Goal: Navigation & Orientation: Find specific page/section

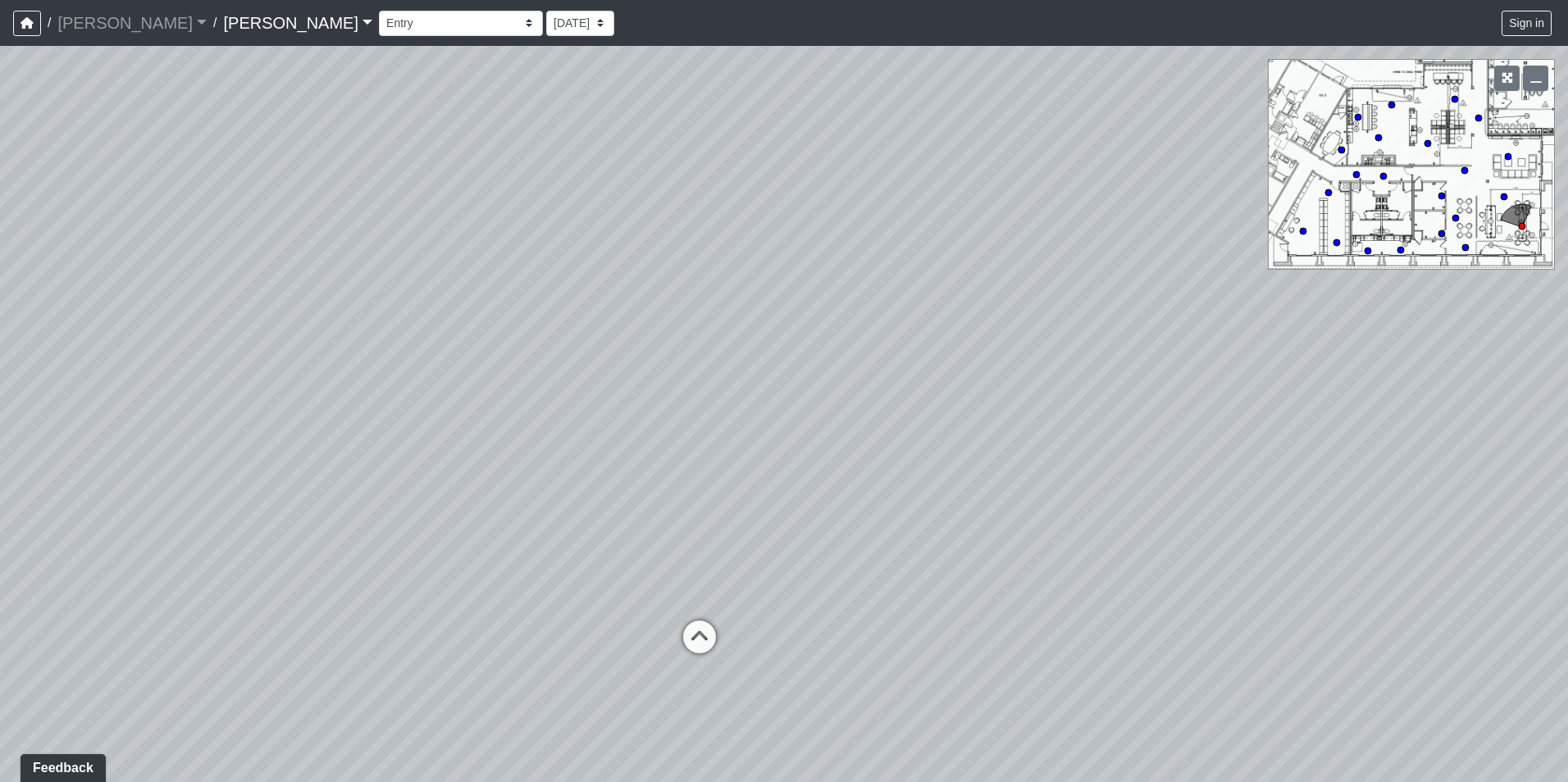
drag, startPoint x: 946, startPoint y: 342, endPoint x: 468, endPoint y: 399, distance: 481.4
click at [468, 399] on div "Loading... Seating Loading... Workroom Entry Loading... Exterior - Leasing Entr…" at bounding box center [784, 413] width 1568 height 736
drag, startPoint x: 1087, startPoint y: 510, endPoint x: 587, endPoint y: 488, distance: 500.5
click at [592, 489] on div "Loading... Seating Loading... Workroom Entry Loading... Exterior - Leasing Entr…" at bounding box center [784, 413] width 1568 height 736
drag, startPoint x: 1072, startPoint y: 534, endPoint x: 473, endPoint y: 495, distance: 600.3
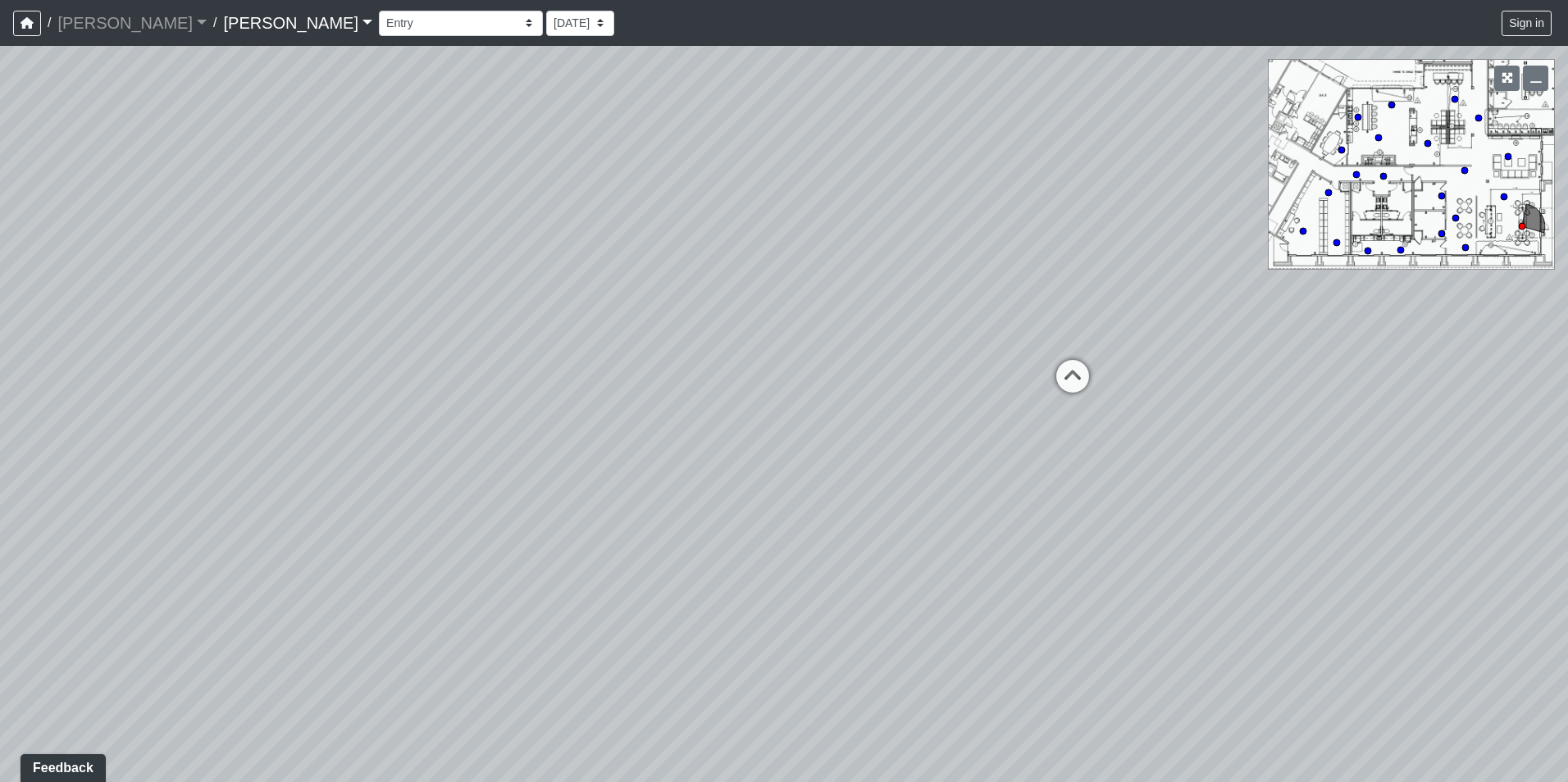
click at [473, 495] on div "Loading... Seating Loading... Workroom Entry Loading... Exterior - Leasing Entr…" at bounding box center [784, 413] width 1568 height 736
drag, startPoint x: 1192, startPoint y: 516, endPoint x: 717, endPoint y: 521, distance: 475.0
click at [718, 520] on div "Loading... Seating Loading... Workroom Entry Loading... Exterior - Leasing Entr…" at bounding box center [784, 413] width 1568 height 736
drag, startPoint x: 1145, startPoint y: 545, endPoint x: 460, endPoint y: 494, distance: 686.9
click at [460, 494] on div "Loading... Seating Loading... Workroom Entry Loading... Exterior - Leasing Entr…" at bounding box center [784, 413] width 1568 height 736
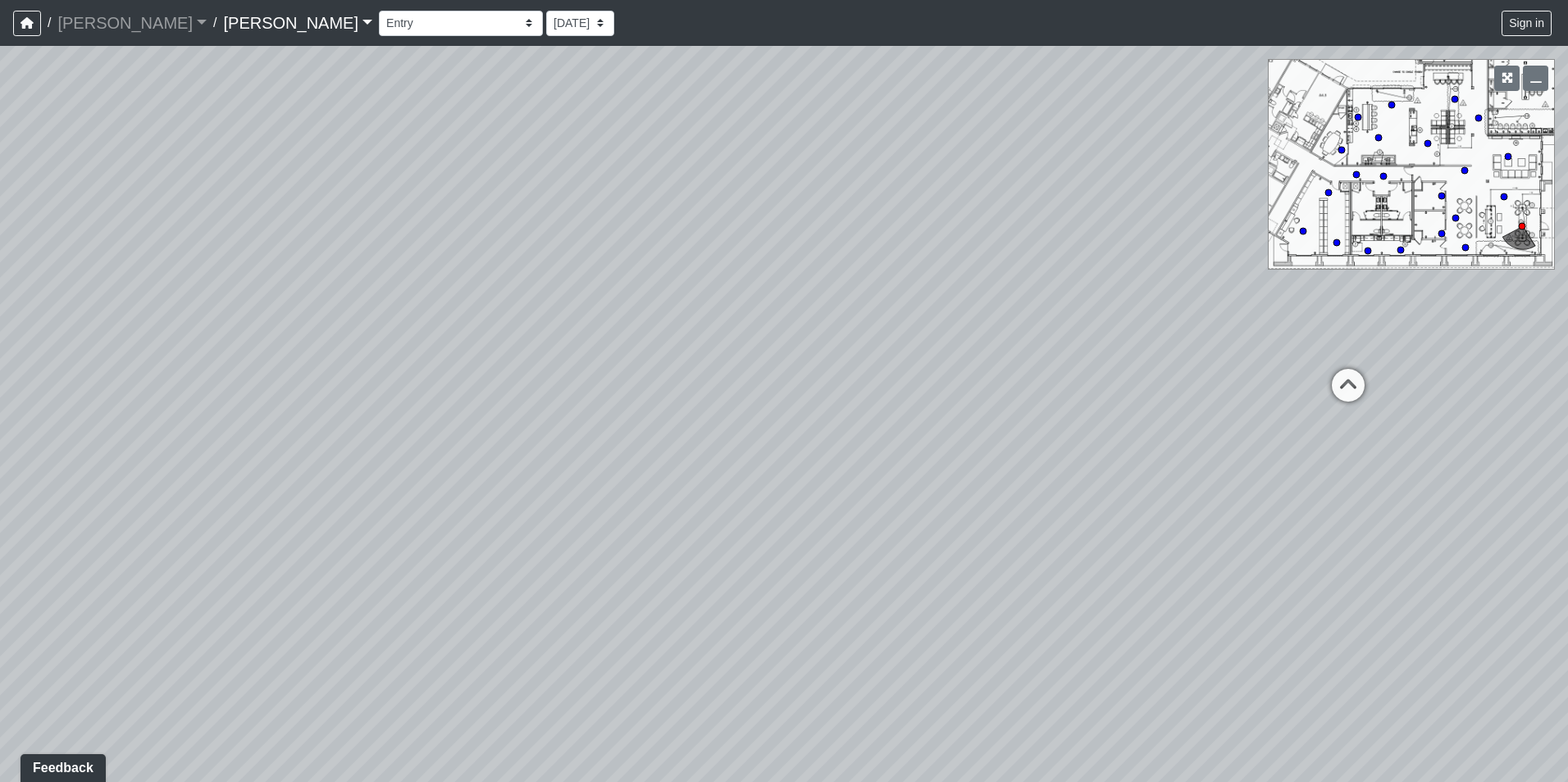
drag, startPoint x: 1140, startPoint y: 496, endPoint x: 485, endPoint y: 513, distance: 655.2
click at [455, 511] on div "Loading... Seating Loading... Workroom Entry Loading... Exterior - Leasing Entr…" at bounding box center [784, 413] width 1568 height 736
drag, startPoint x: 1097, startPoint y: 550, endPoint x: 654, endPoint y: 510, distance: 444.8
click at [659, 515] on div "Loading... Seating Loading... Workroom Entry Loading... Exterior - Leasing Entr…" at bounding box center [784, 413] width 1568 height 736
click at [378, 27] on select "Booth Clubroom Counter Coffee Bar Dining Room Hallway 1 TV Wall Windows Corn Ho…" at bounding box center [460, 23] width 164 height 25
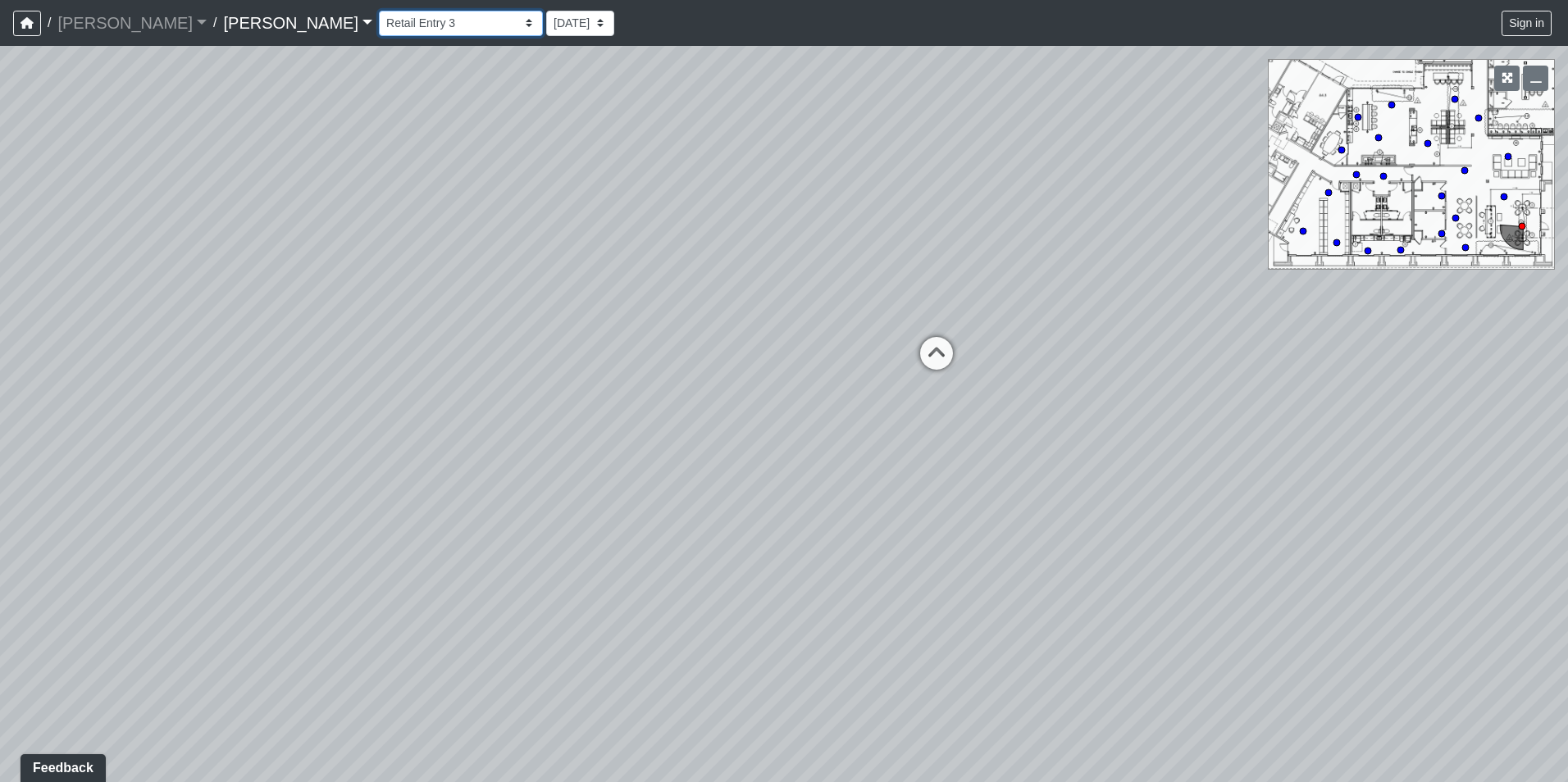
click at [378, 11] on select "Booth Clubroom Counter Coffee Bar Dining Room Hallway 1 TV Wall Windows Corn Ho…" at bounding box center [460, 23] width 164 height 25
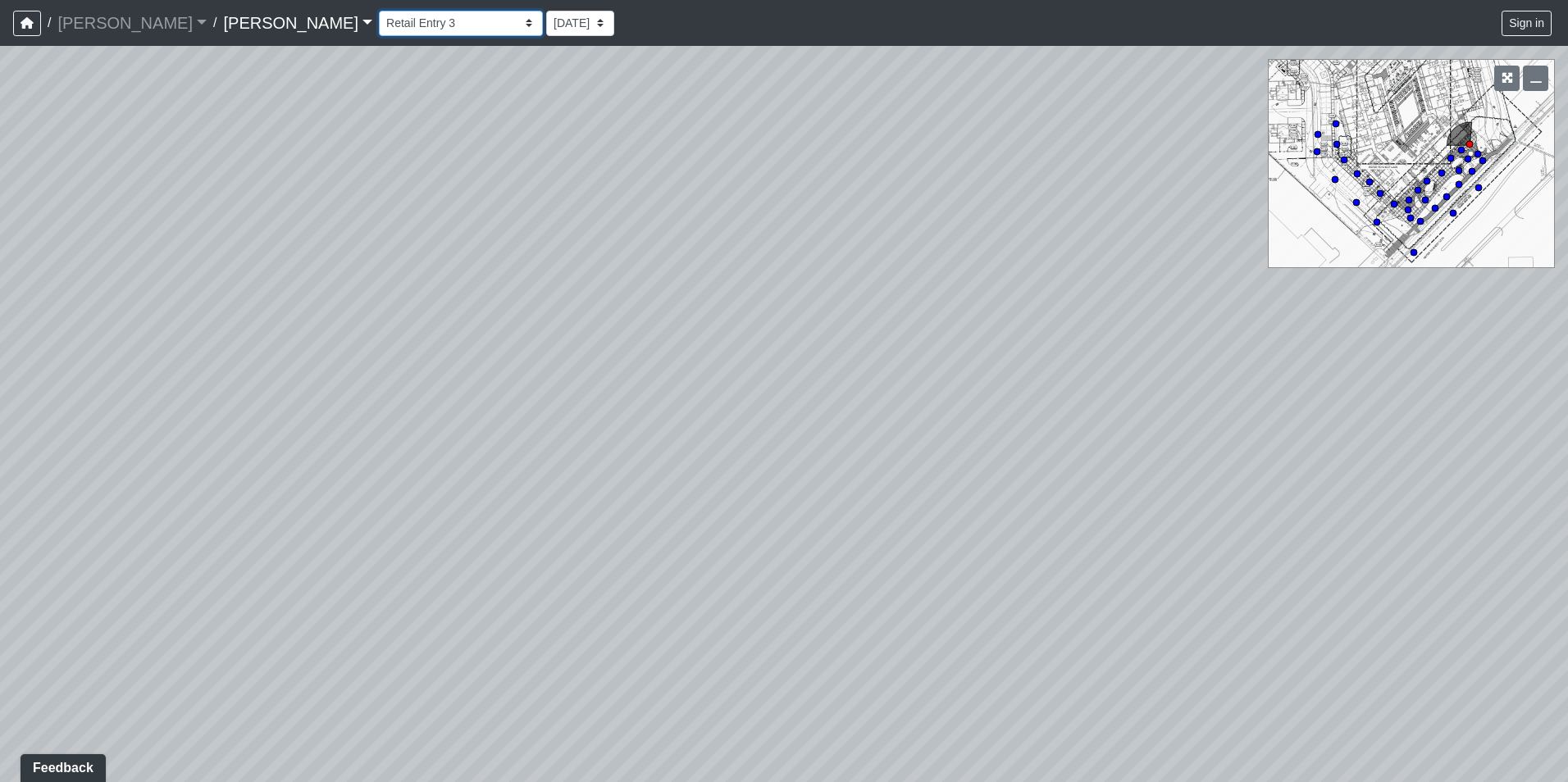
click at [378, 33] on select "Booth Clubroom Counter Coffee Bar Dining Room Hallway 1 TV Wall Windows Corn Ho…" at bounding box center [460, 23] width 164 height 25
click at [378, 11] on select "Booth Clubroom Counter Coffee Bar Dining Room Hallway 1 TV Wall Windows Corn Ho…" at bounding box center [460, 23] width 164 height 25
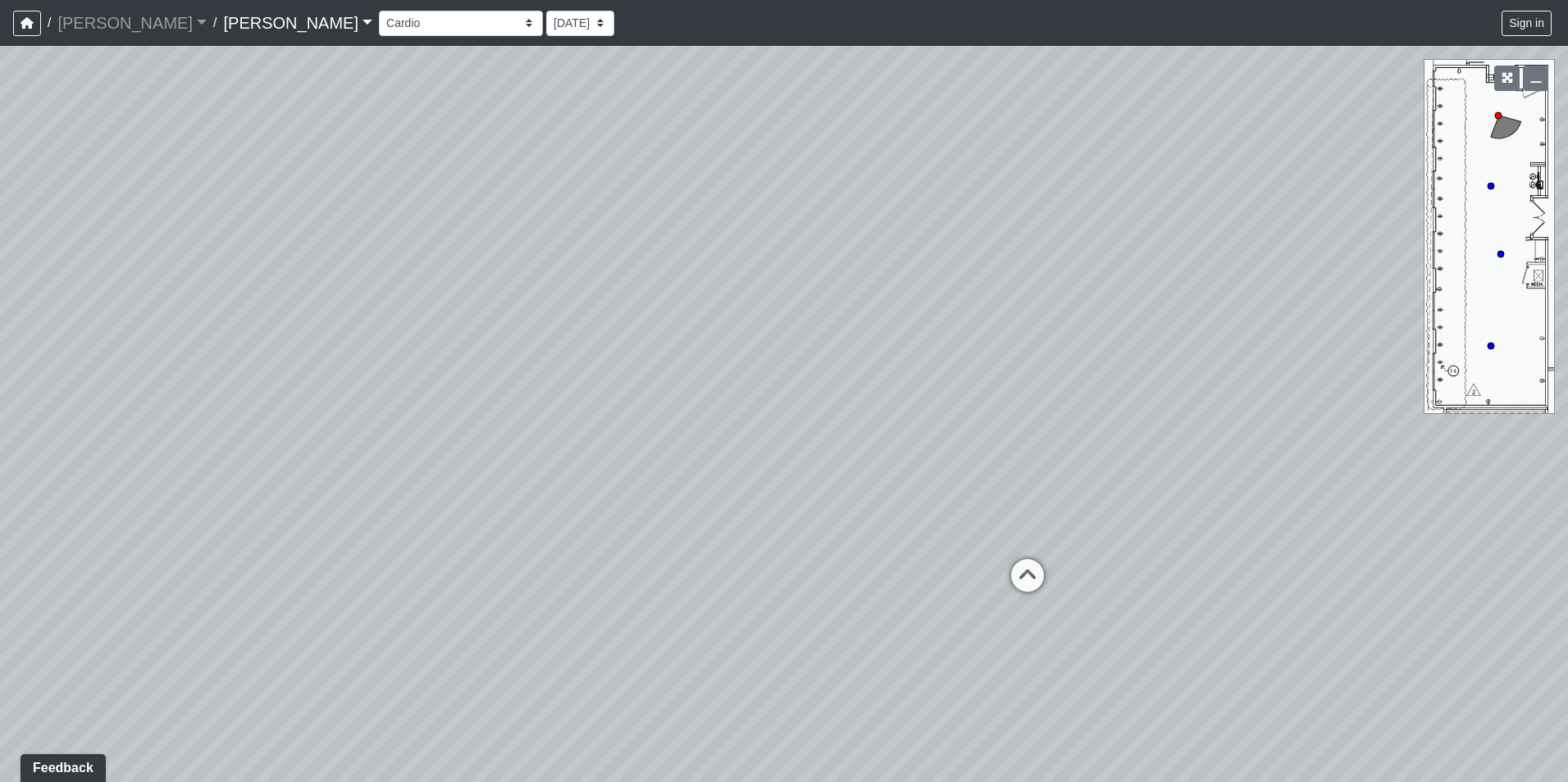
drag, startPoint x: 672, startPoint y: 504, endPoint x: 736, endPoint y: 418, distance: 107.2
click at [1024, 421] on div "Loading... Seating Loading... Workroom Entry Loading... Exterior - Leasing Entr…" at bounding box center [784, 413] width 1568 height 736
drag, startPoint x: 553, startPoint y: 462, endPoint x: 832, endPoint y: 407, distance: 284.4
click at [1002, 398] on div "Loading... Seating Loading... Workroom Entry Loading... Exterior - Leasing Entr…" at bounding box center [784, 413] width 1568 height 736
drag, startPoint x: 482, startPoint y: 467, endPoint x: 825, endPoint y: 416, distance: 346.8
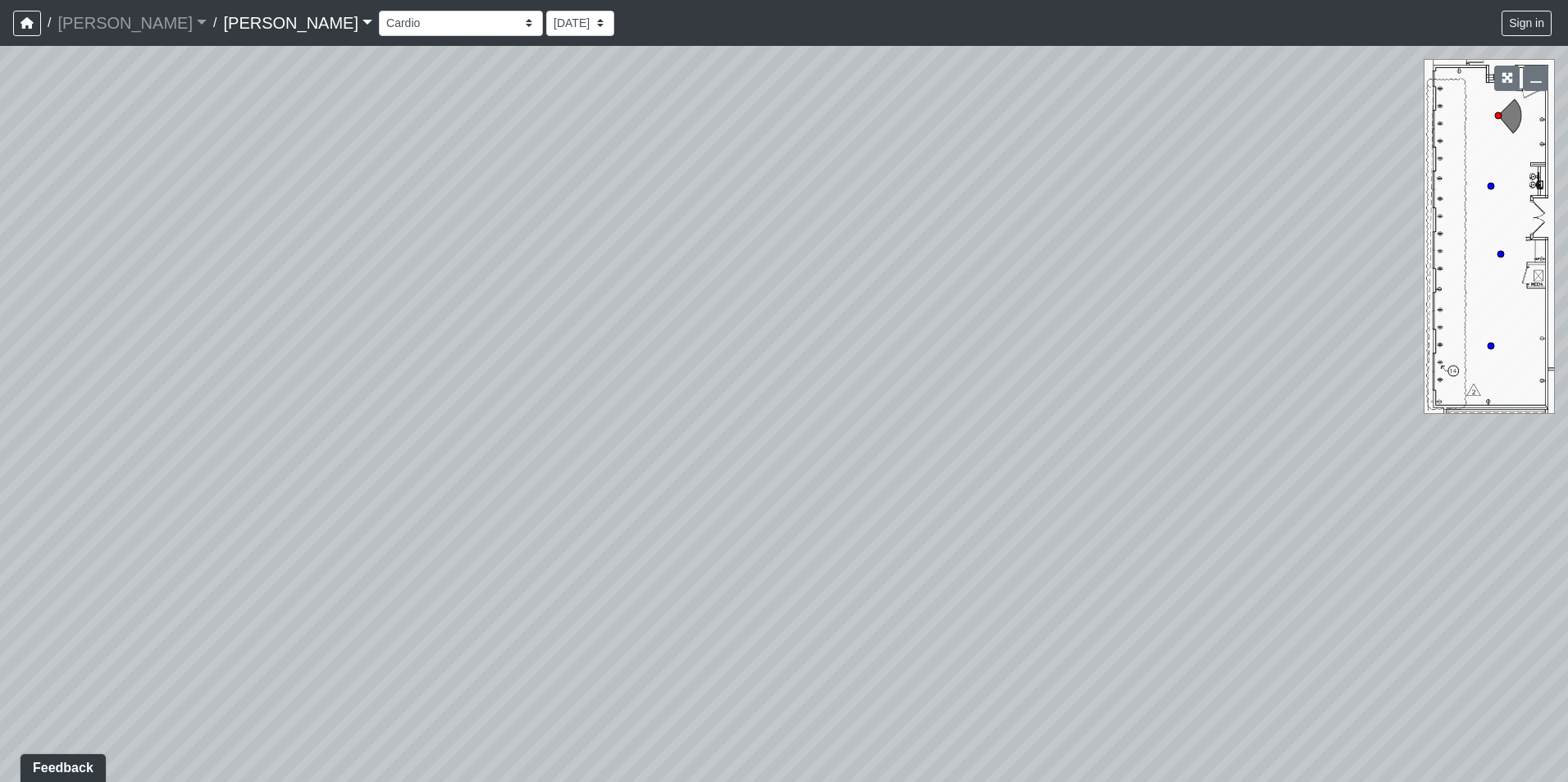
click at [876, 417] on div "Loading... Seating Loading... Workroom Entry Loading... Exterior - Leasing Entr…" at bounding box center [784, 413] width 1568 height 736
drag, startPoint x: 437, startPoint y: 431, endPoint x: 759, endPoint y: 405, distance: 323.0
click at [1018, 384] on div "Loading... Seating Loading... Workroom Entry Loading... Exterior - Leasing Entr…" at bounding box center [784, 413] width 1568 height 736
drag, startPoint x: 420, startPoint y: 481, endPoint x: 684, endPoint y: 430, distance: 268.9
click at [893, 428] on div "Loading... Seating Loading... Workroom Entry Loading... Exterior - Leasing Entr…" at bounding box center [784, 413] width 1568 height 736
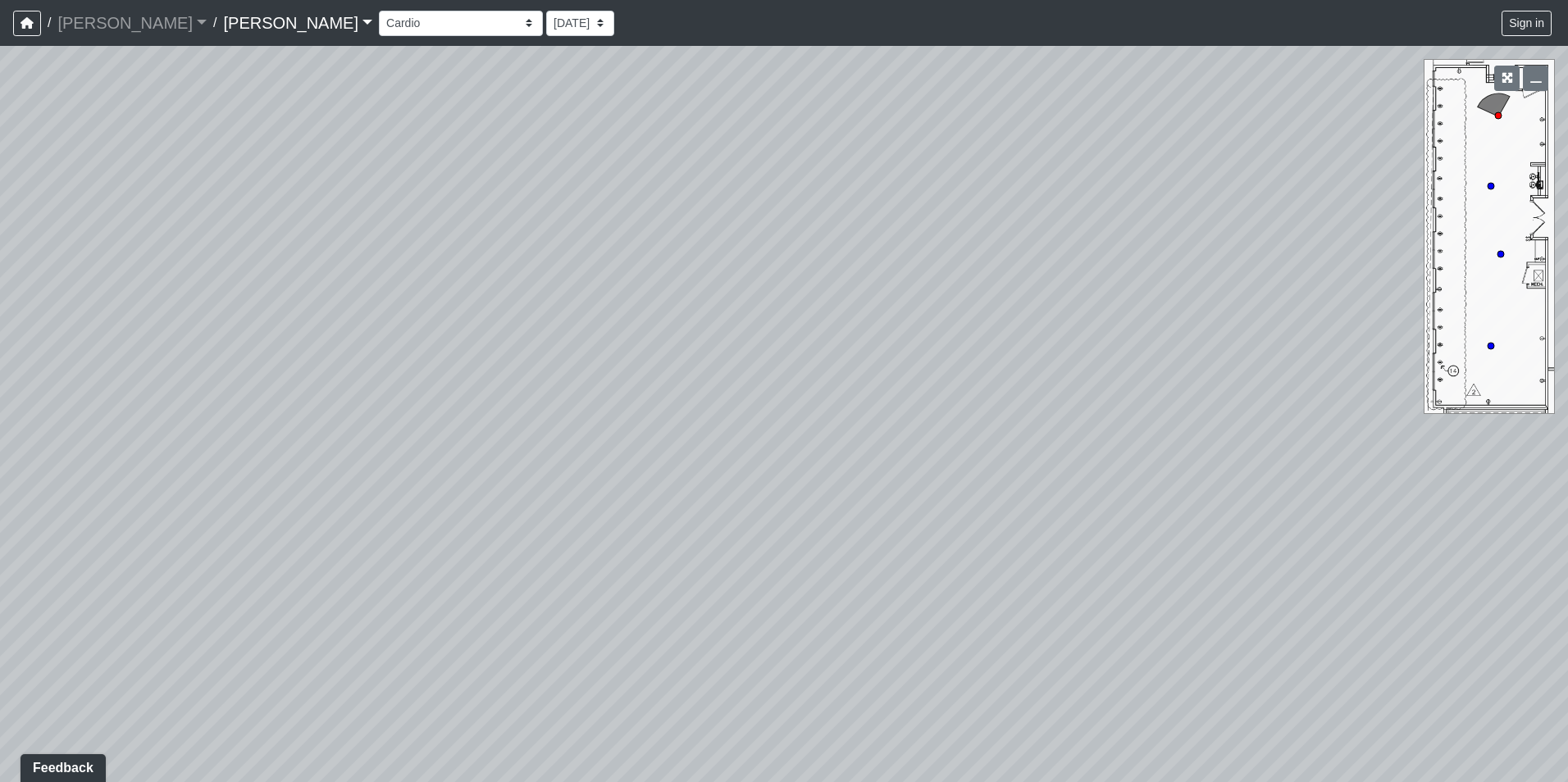
drag, startPoint x: 399, startPoint y: 476, endPoint x: 848, endPoint y: 491, distance: 449.3
click at [848, 491] on div "Loading... Seating Loading... Workroom Entry Loading... Exterior - Leasing Entr…" at bounding box center [784, 413] width 1568 height 736
drag, startPoint x: 420, startPoint y: 463, endPoint x: 764, endPoint y: 547, distance: 354.1
click at [764, 547] on div "Loading... Seating Loading... Workroom Entry Loading... Exterior - Leasing Entr…" at bounding box center [784, 413] width 1568 height 736
drag, startPoint x: 461, startPoint y: 464, endPoint x: 905, endPoint y: 560, distance: 454.3
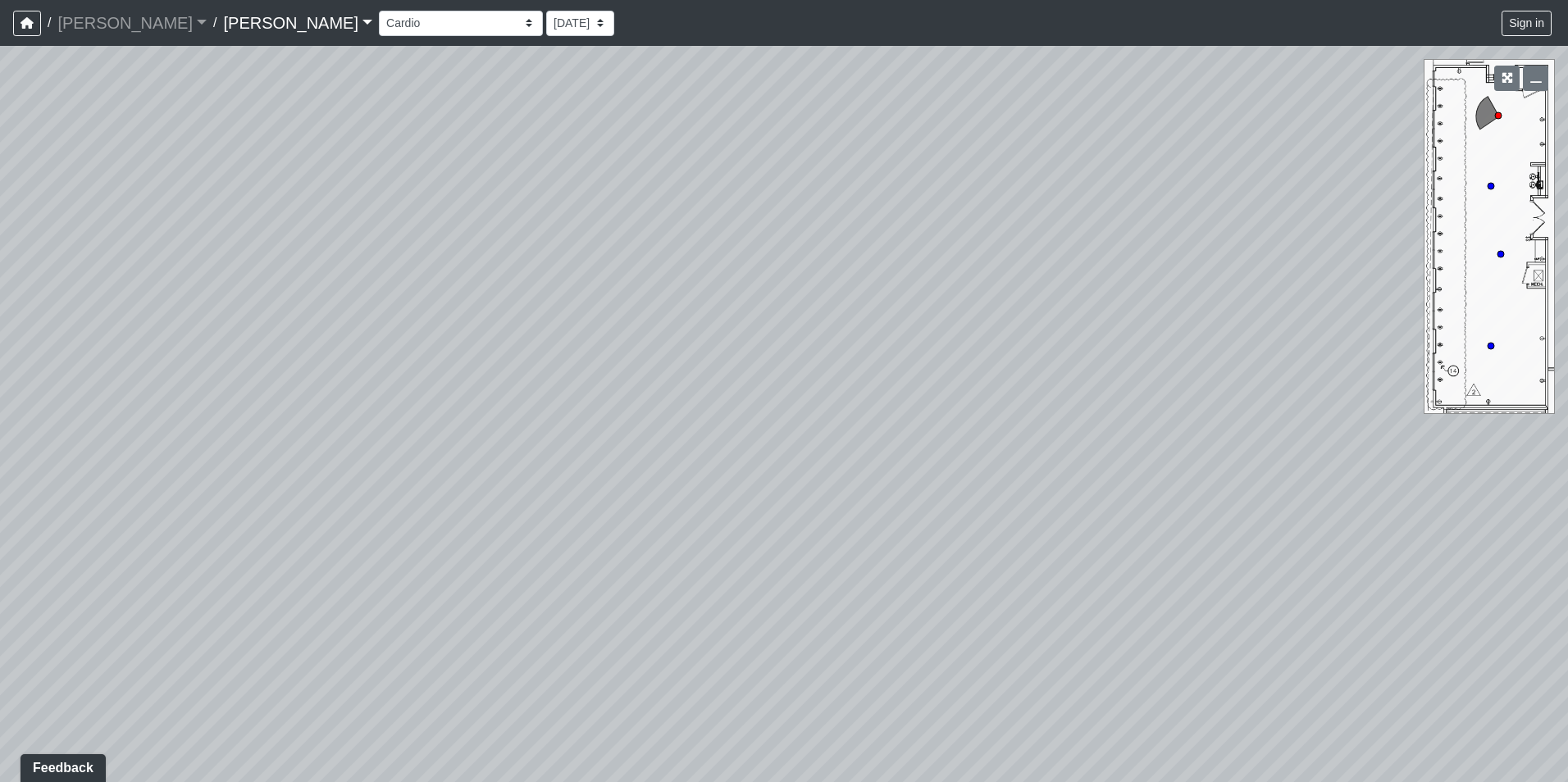
click at [905, 560] on div "Loading... Seating Loading... Workroom Entry Loading... Exterior - Leasing Entr…" at bounding box center [784, 413] width 1568 height 736
click at [889, 326] on div "Loading... Seating Loading... Workroom Entry Loading... Exterior - Leasing Entr…" at bounding box center [784, 413] width 1568 height 736
click at [888, 326] on div "Loading... Seating Loading... Workroom Entry Loading... Exterior - Leasing Entr…" at bounding box center [784, 413] width 1568 height 736
drag, startPoint x: 403, startPoint y: 427, endPoint x: 756, endPoint y: 428, distance: 353.0
click at [886, 420] on div "Loading... Seating Loading... Workroom Entry Loading... Exterior - Leasing Entr…" at bounding box center [784, 413] width 1568 height 736
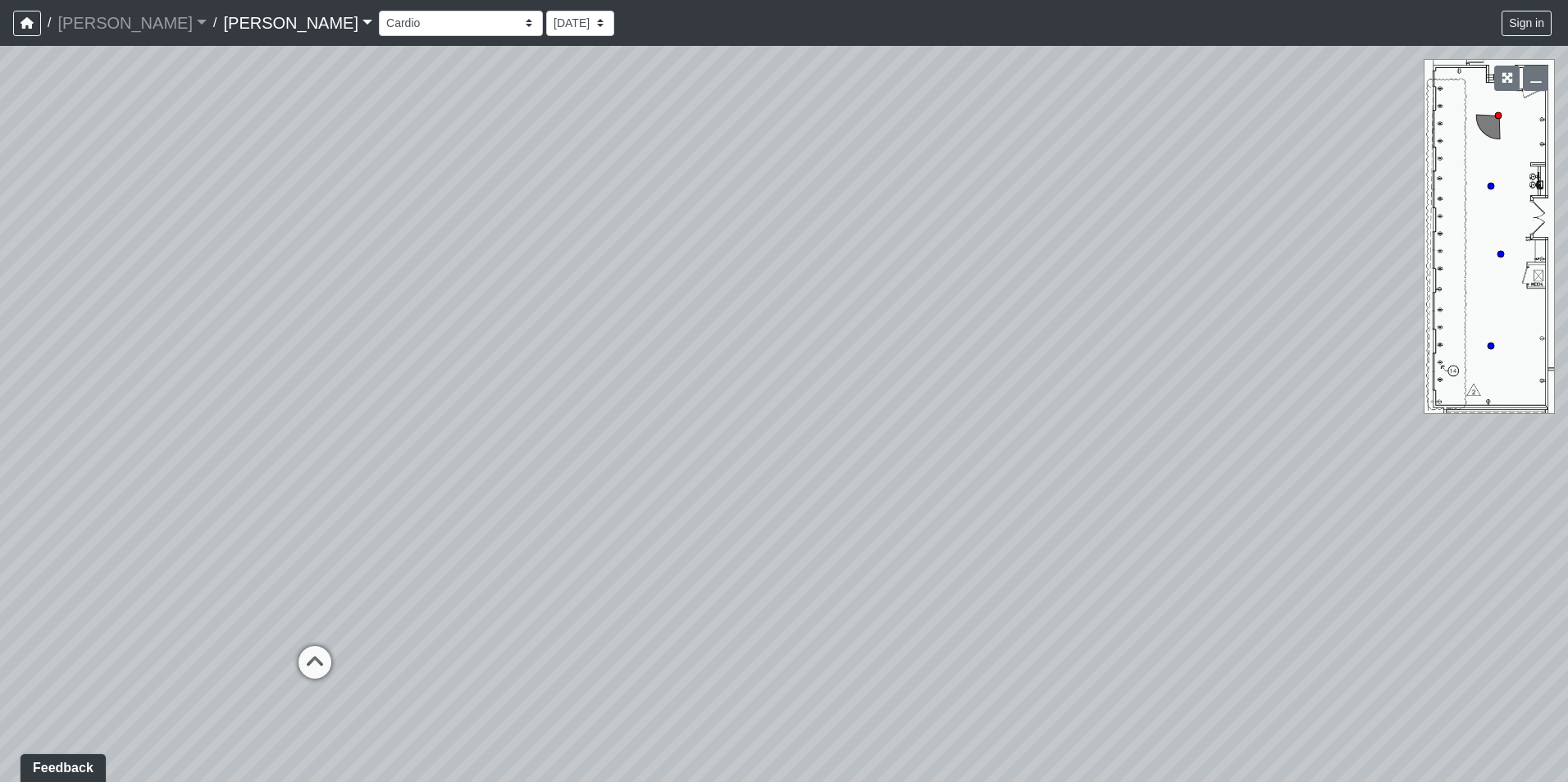
drag, startPoint x: 554, startPoint y: 449, endPoint x: 843, endPoint y: 505, distance: 294.4
click at [843, 505] on div "Loading... Seating Loading... Workroom Entry Loading... Exterior - Leasing Entr…" at bounding box center [784, 413] width 1568 height 736
drag, startPoint x: 593, startPoint y: 495, endPoint x: 939, endPoint y: 472, distance: 346.8
click at [939, 472] on div "Loading... Seating Loading... Workroom Entry Loading... Exterior - Leasing Entr…" at bounding box center [784, 413] width 1568 height 736
click at [378, 24] on select "Booth Clubroom Counter Coffee Bar Dining Room Hallway 1 TV Wall Windows Corn Ho…" at bounding box center [460, 23] width 164 height 25
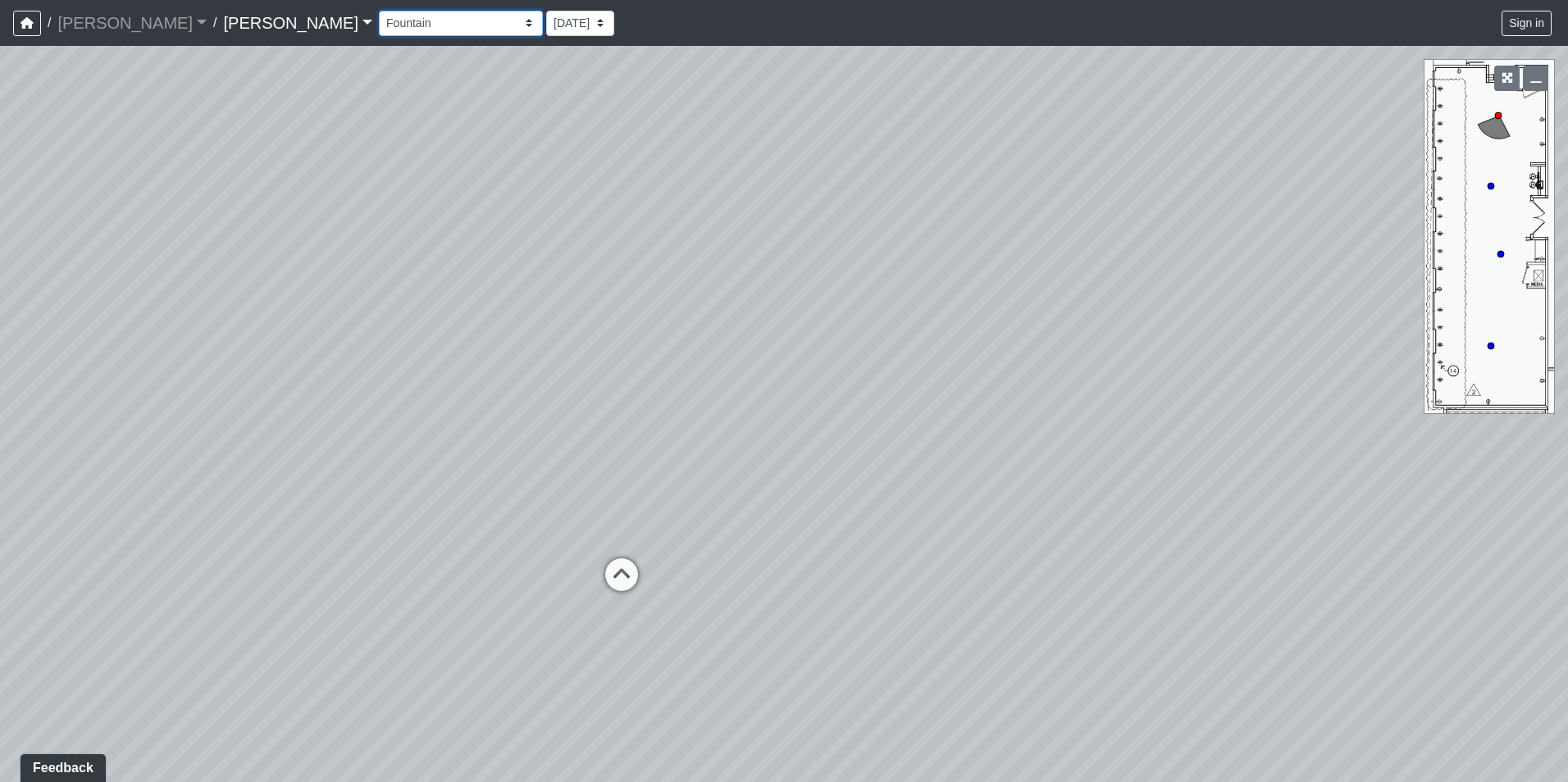
click at [378, 11] on select "Booth Clubroom Counter Coffee Bar Dining Room Hallway 1 TV Wall Windows Corn Ho…" at bounding box center [460, 23] width 164 height 25
drag, startPoint x: 1186, startPoint y: 444, endPoint x: 244, endPoint y: 495, distance: 943.4
click at [244, 495] on div "Loading... Seating Loading... Workroom Entry Loading... Exterior - Leasing Entr…" at bounding box center [784, 413] width 1568 height 736
drag, startPoint x: 890, startPoint y: 526, endPoint x: 204, endPoint y: 464, distance: 688.8
click at [100, 474] on div "Loading... Seating Loading... Workroom Entry Loading... Exterior - Leasing Entr…" at bounding box center [784, 413] width 1568 height 736
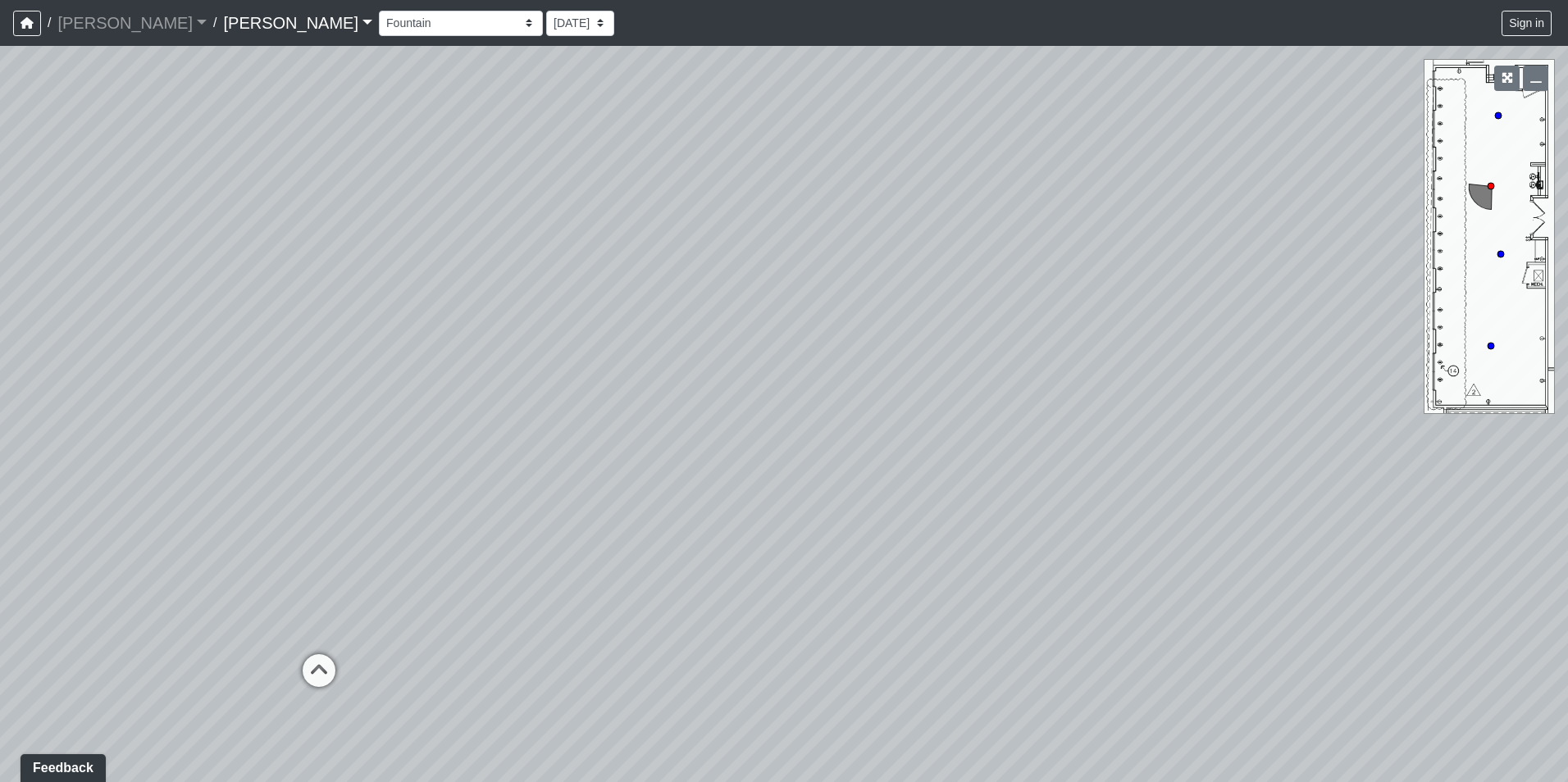
drag, startPoint x: 126, startPoint y: 498, endPoint x: 705, endPoint y: 484, distance: 579.2
click at [1050, 515] on div "Loading... Seating Loading... Workroom Entry Loading... Exterior - Leasing Entr…" at bounding box center [784, 413] width 1568 height 736
drag, startPoint x: 172, startPoint y: 546, endPoint x: 599, endPoint y: 559, distance: 427.2
click at [599, 559] on div "Loading... Seating Loading... Workroom Entry Loading... Exterior - Leasing Entr…" at bounding box center [784, 413] width 1568 height 736
drag, startPoint x: 362, startPoint y: 570, endPoint x: 594, endPoint y: 541, distance: 233.8
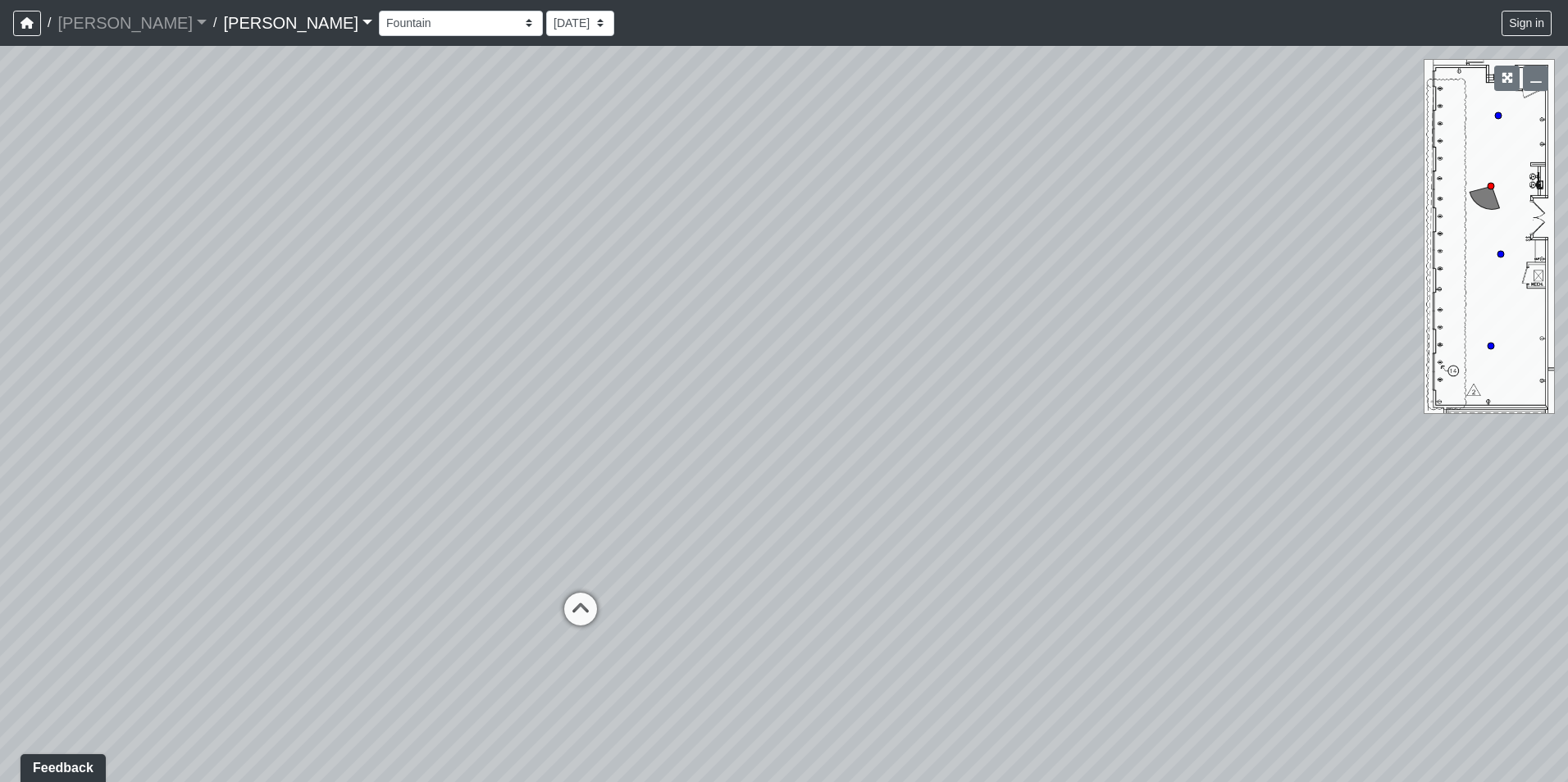
click at [594, 542] on div "Loading... Seating Loading... Workroom Entry Loading... Exterior - Leasing Entr…" at bounding box center [784, 413] width 1568 height 736
click at [378, 24] on select "Booth Clubroom Counter Coffee Bar Dining Room Hallway 1 TV Wall Windows Corn Ho…" at bounding box center [460, 23] width 164 height 25
click at [378, 11] on select "Booth Clubroom Counter Coffee Bar Dining Room Hallway 1 TV Wall Windows Corn Ho…" at bounding box center [460, 23] width 164 height 25
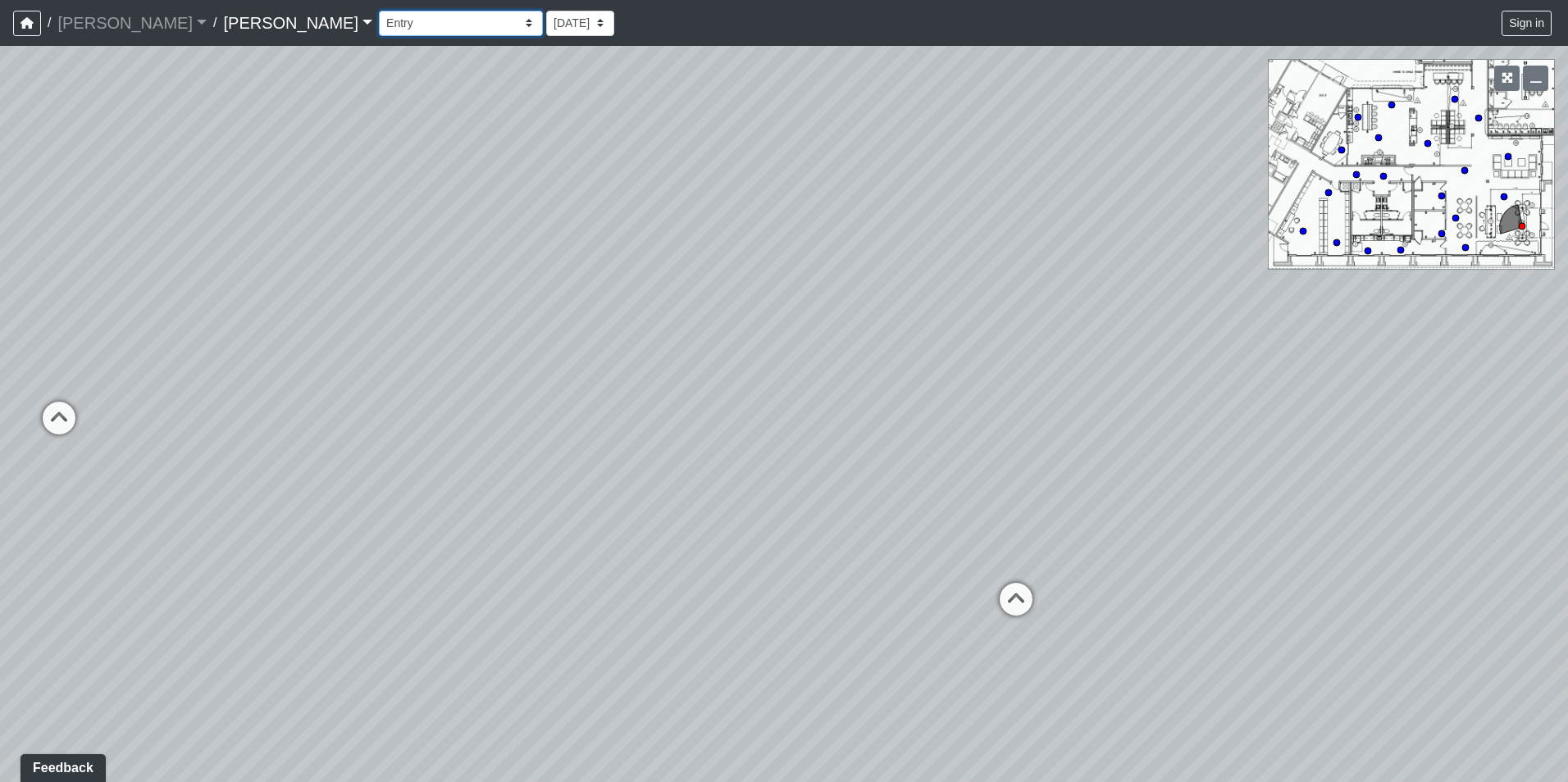
click at [378, 20] on select "Booth Clubroom Counter Coffee Bar Dining Room Hallway 1 TV Wall Windows Corn Ho…" at bounding box center [460, 23] width 164 height 25
click at [378, 11] on select "Booth Clubroom Counter Coffee Bar Dining Room Hallway 1 TV Wall Windows Corn Ho…" at bounding box center [460, 23] width 164 height 25
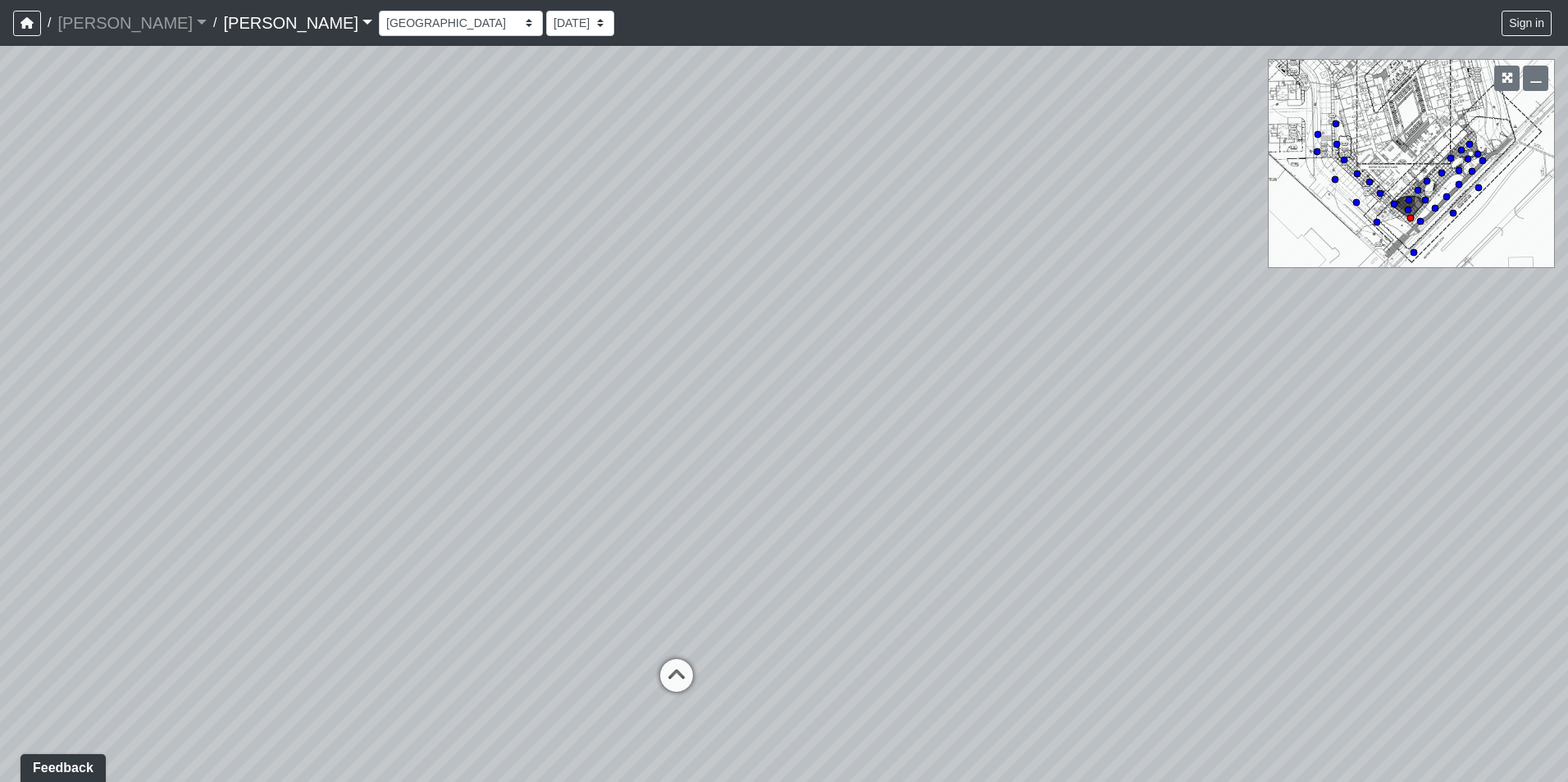
drag, startPoint x: 748, startPoint y: 295, endPoint x: 713, endPoint y: 381, distance: 92.8
click at [713, 381] on div "Loading... Seating Loading... Workroom Entry Loading... Exterior - Leasing Entr…" at bounding box center [784, 413] width 1568 height 736
click at [378, 31] on select "Booth Clubroom Counter Coffee Bar Dining Room Hallway 1 TV Wall Windows Corn Ho…" at bounding box center [460, 23] width 164 height 25
click at [378, 11] on select "Booth Clubroom Counter Coffee Bar Dining Room Hallway 1 TV Wall Windows Corn Ho…" at bounding box center [460, 23] width 164 height 25
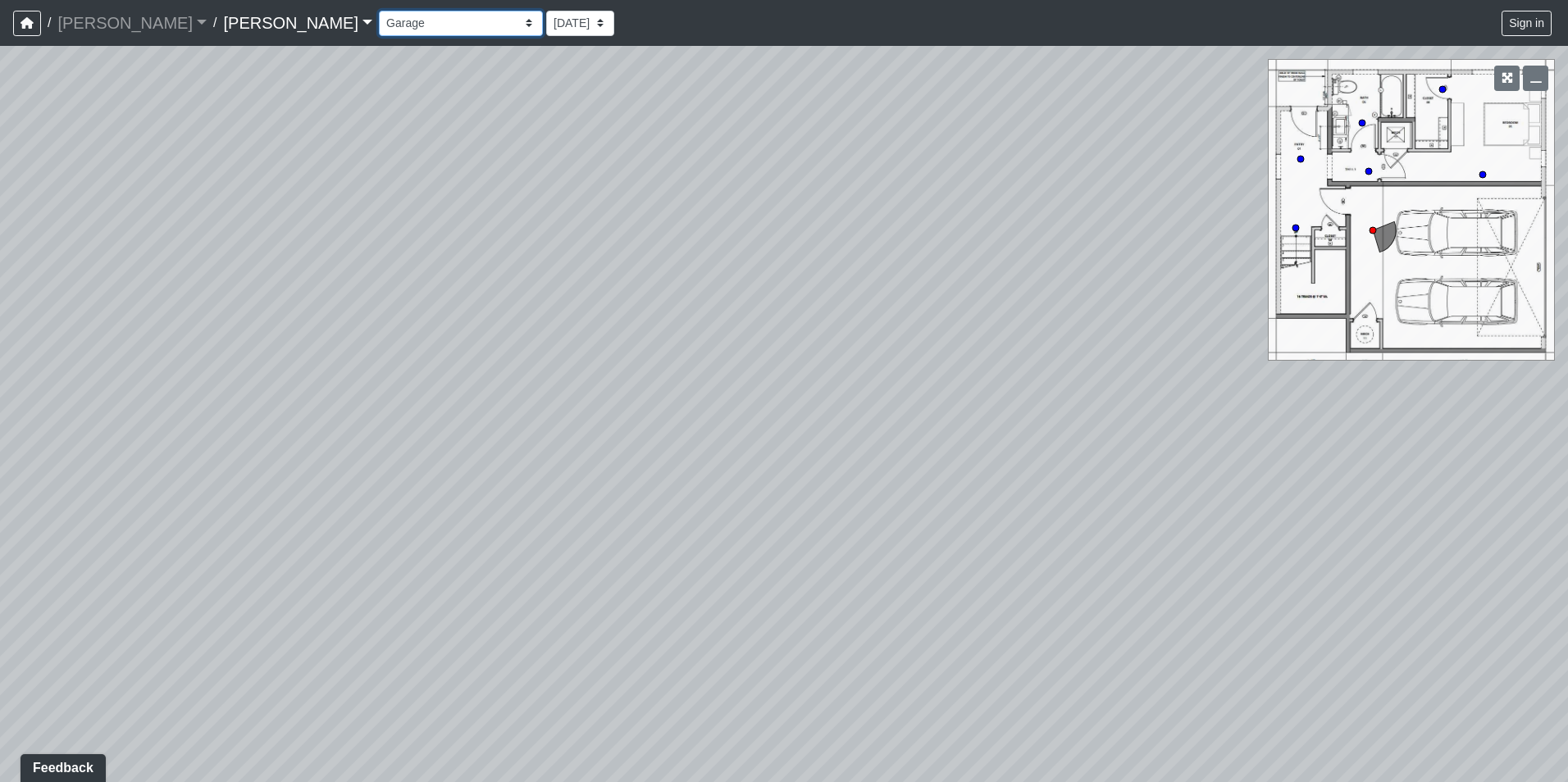
drag, startPoint x: 256, startPoint y: 22, endPoint x: 256, endPoint y: 33, distance: 11.0
click at [378, 22] on select "Booth Clubroom Counter Coffee Bar Dining Room Hallway 1 TV Wall Windows Corn Ho…" at bounding box center [460, 23] width 164 height 25
click at [378, 11] on select "Booth Clubroom Counter Coffee Bar Dining Room Hallway 1 TV Wall Windows Corn Ho…" at bounding box center [460, 23] width 164 height 25
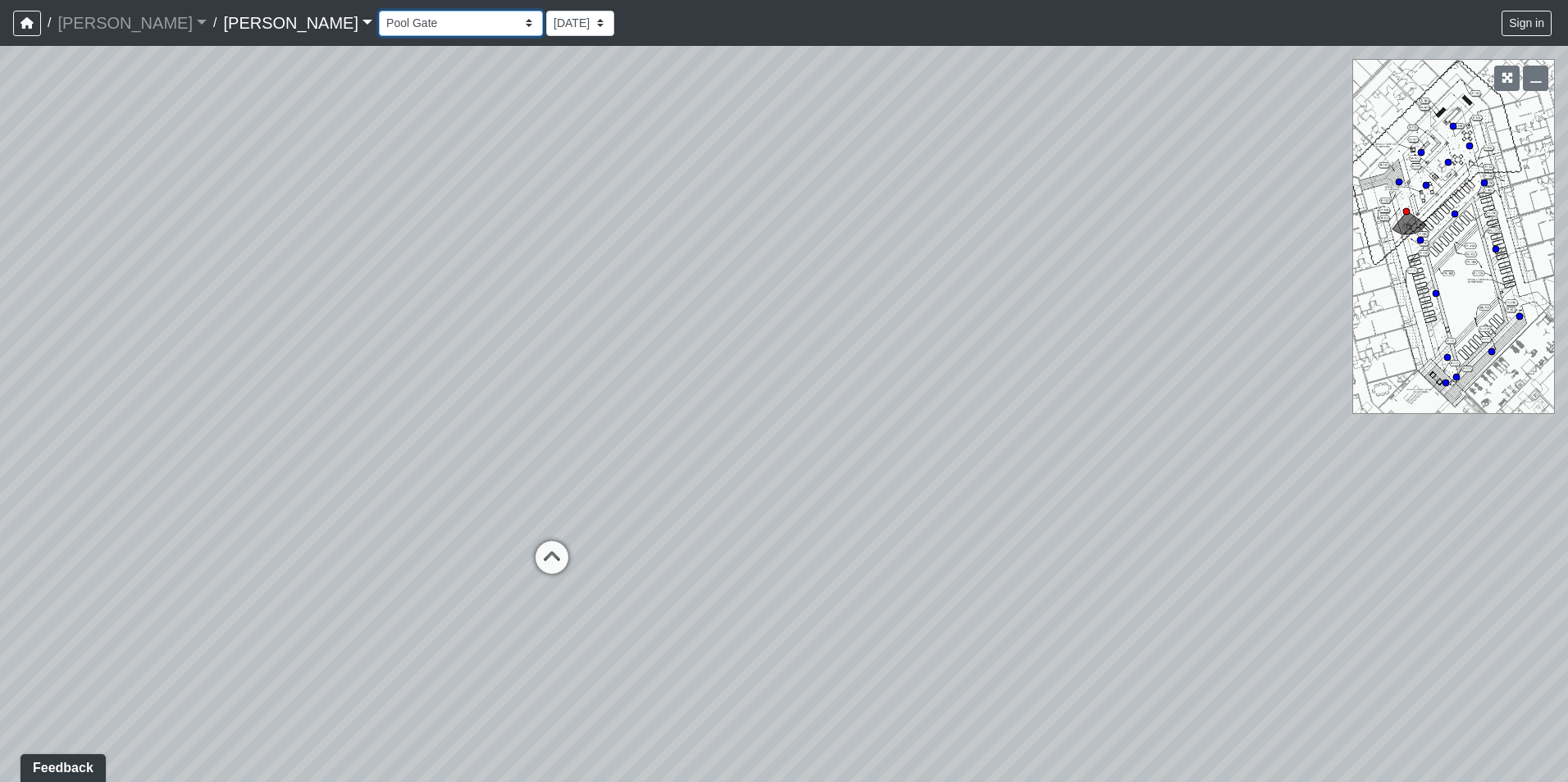
click at [378, 25] on select "Booth Clubroom Counter Coffee Bar Dining Room Hallway 1 TV Wall Windows Corn Ho…" at bounding box center [460, 23] width 164 height 25
click at [378, 11] on select "Booth Clubroom Counter Coffee Bar Dining Room Hallway 1 TV Wall Windows Corn Ho…" at bounding box center [460, 23] width 164 height 25
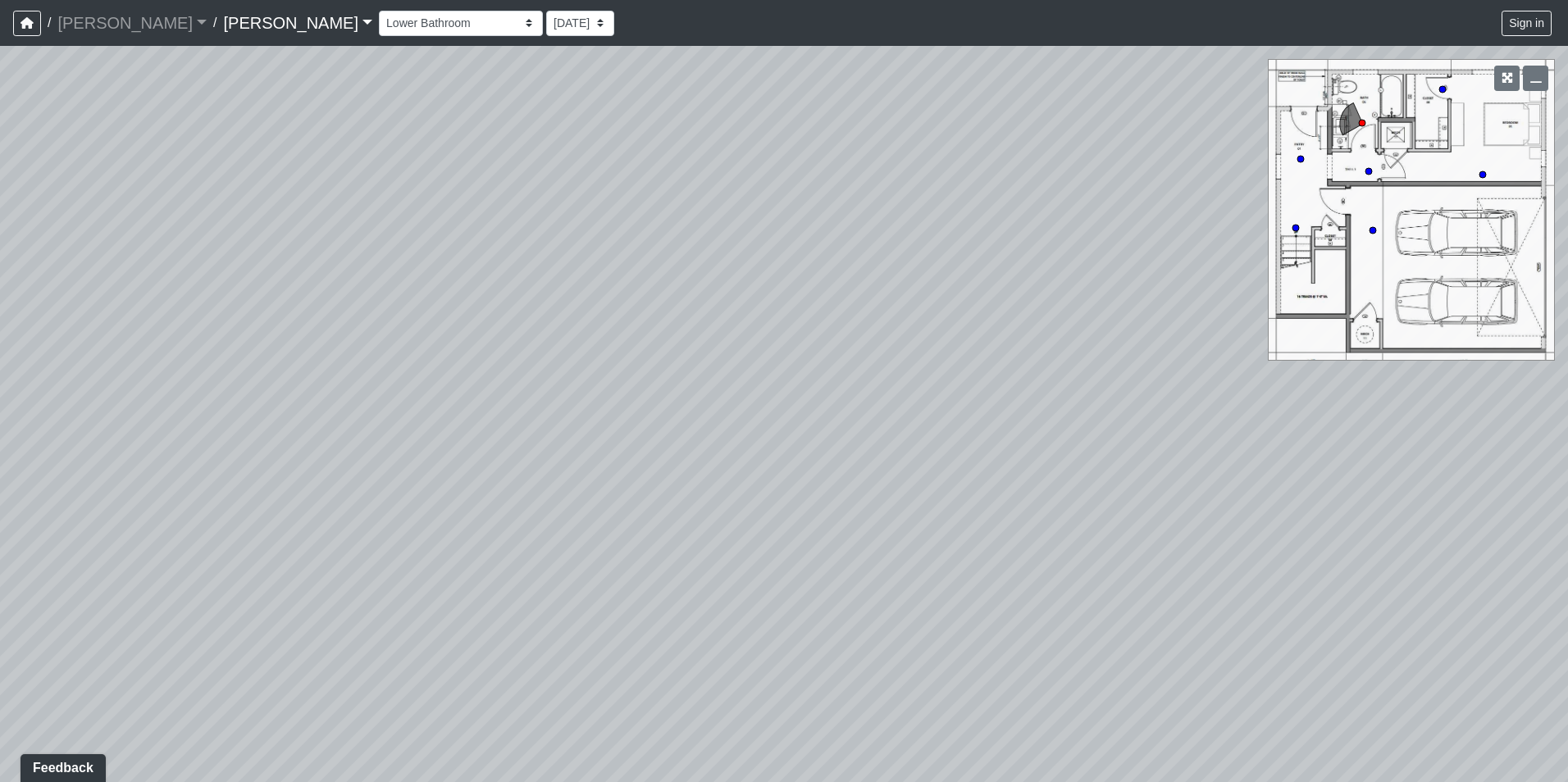
drag, startPoint x: 923, startPoint y: 562, endPoint x: 675, endPoint y: 334, distance: 336.9
click at [675, 334] on div "Loading... Seating Loading... Workroom Entry Loading... Exterior - Leasing Entr…" at bounding box center [784, 413] width 1568 height 736
drag, startPoint x: 311, startPoint y: 428, endPoint x: 918, endPoint y: 368, distance: 610.0
click at [918, 368] on div "Loading... Seating Loading... Workroom Entry Loading... Exterior - Leasing Entr…" at bounding box center [784, 413] width 1568 height 736
drag, startPoint x: 376, startPoint y: 468, endPoint x: 558, endPoint y: 327, distance: 230.2
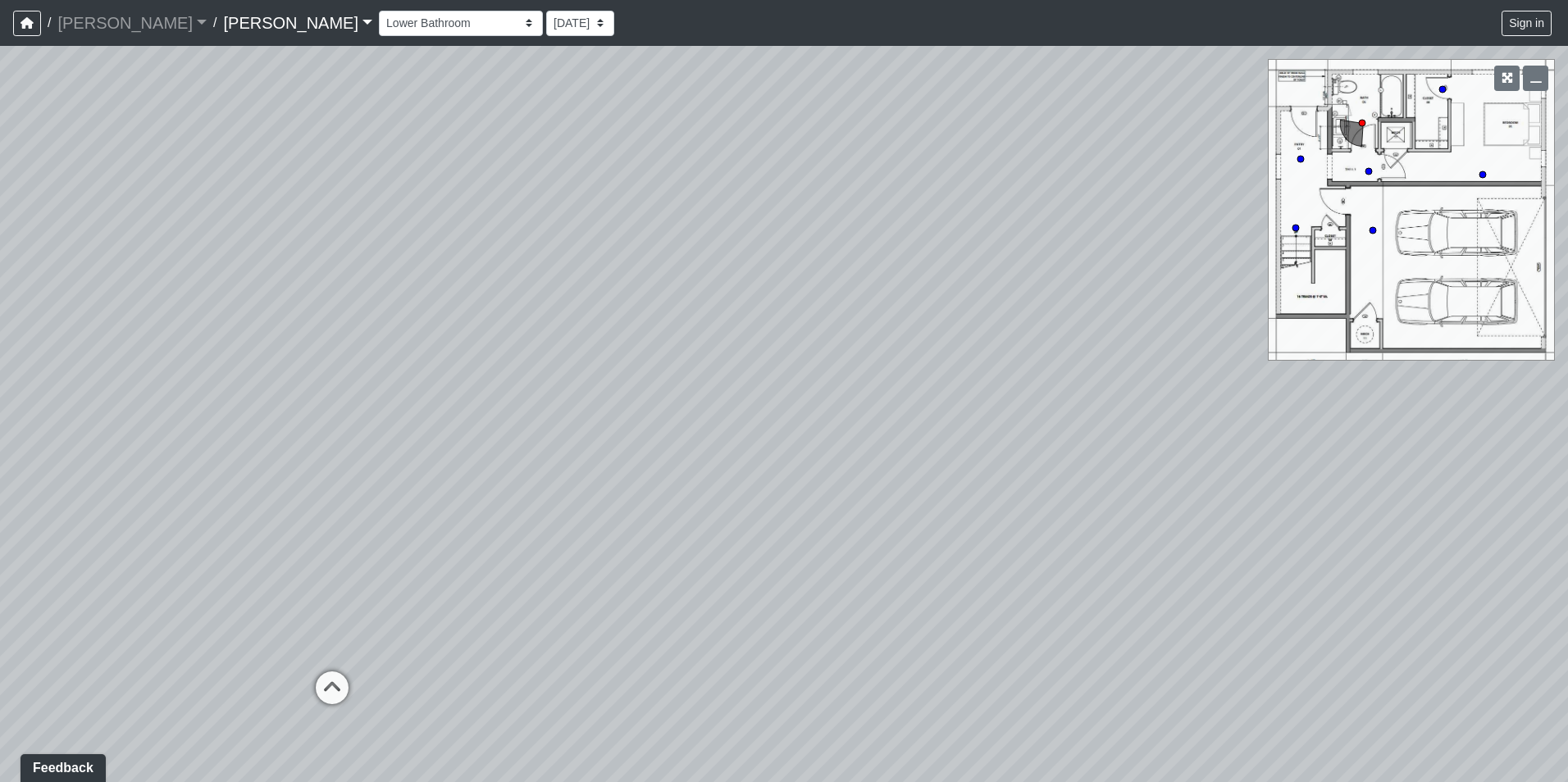
click at [653, 429] on div "Loading... Seating Loading... Workroom Entry Loading... Exterior - Leasing Entr…" at bounding box center [784, 413] width 1568 height 736
click at [378, 28] on select "Booth Clubroom Counter Coffee Bar Dining Room Hallway 1 TV Wall Windows Corn Ho…" at bounding box center [460, 23] width 164 height 25
click at [378, 11] on select "Booth Clubroom Counter Coffee Bar Dining Room Hallway 1 TV Wall Windows Corn Ho…" at bounding box center [460, 23] width 164 height 25
drag, startPoint x: 722, startPoint y: 532, endPoint x: 474, endPoint y: 176, distance: 433.9
click at [474, 176] on div "Loading... Seating Loading... Workroom Entry Loading... Exterior - Leasing Entr…" at bounding box center [784, 413] width 1568 height 736
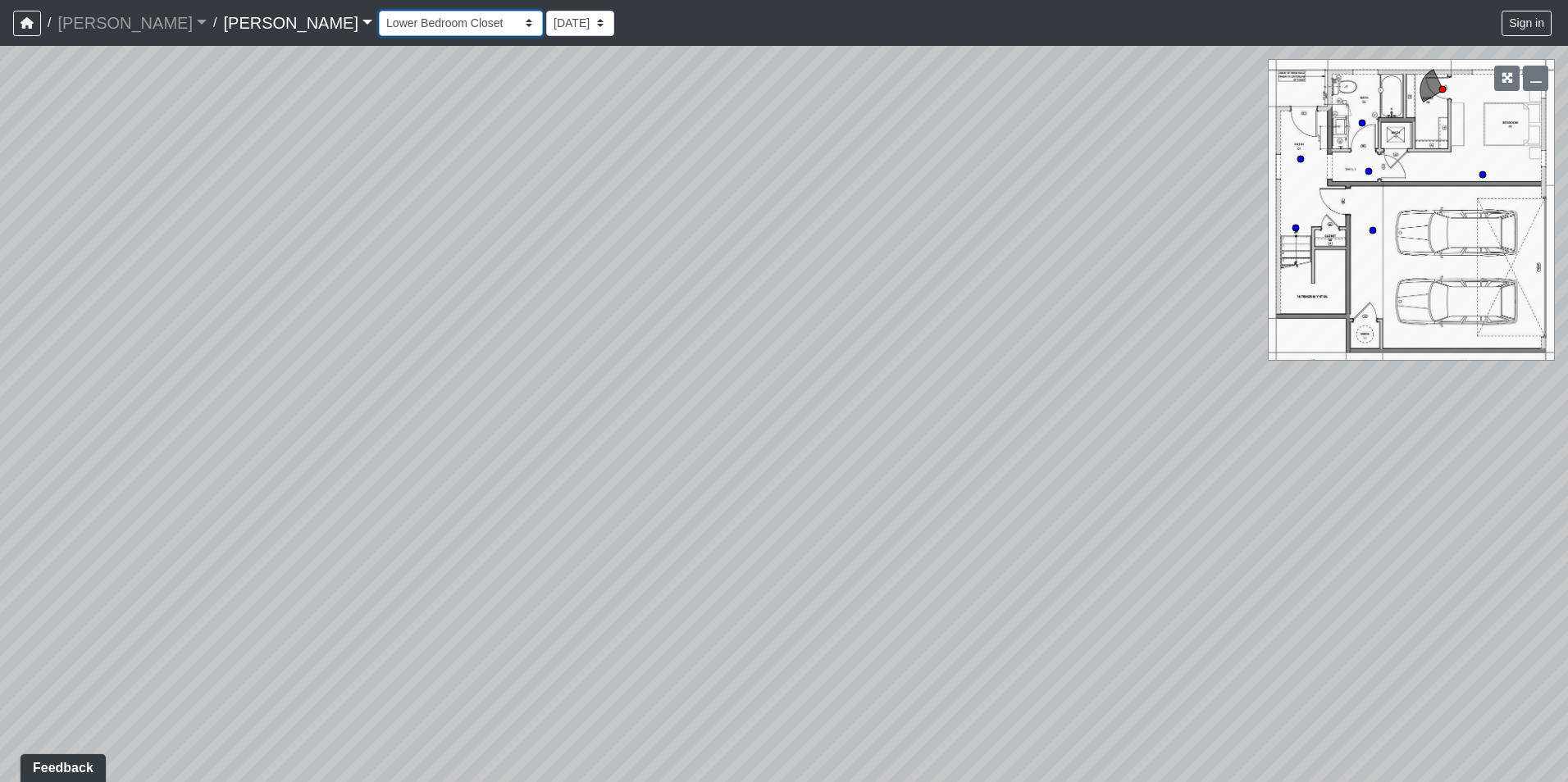
click at [378, 18] on select "Booth Clubroom Counter Coffee Bar Dining Room Hallway 1 TV Wall Windows Corn Ho…" at bounding box center [460, 23] width 164 height 25
click at [378, 11] on select "Booth Clubroom Counter Coffee Bar Dining Room Hallway 1 TV Wall Windows Corn Ho…" at bounding box center [460, 23] width 164 height 25
select select "qMn14F4rgrThFxdQxYFm3P"
